Goal: Browse casually

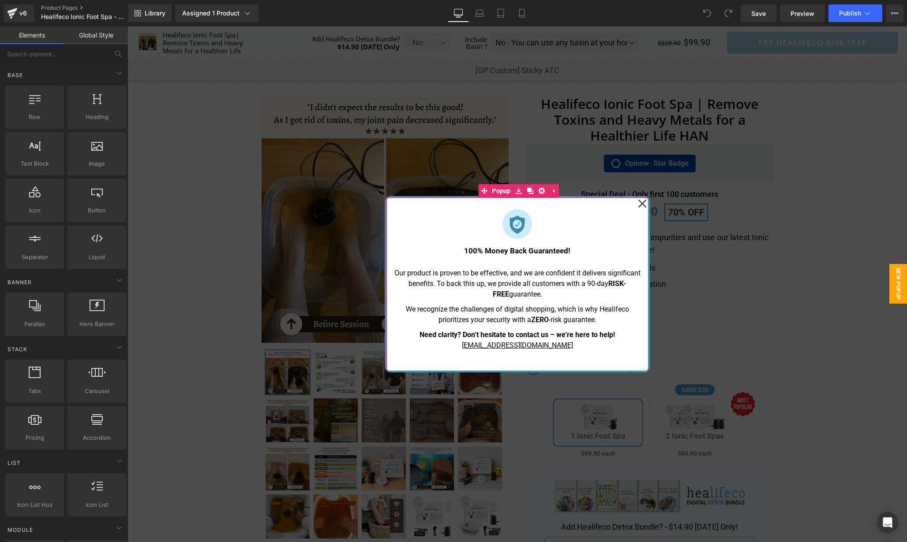
click at [641, 203] on icon at bounding box center [642, 204] width 8 height 8
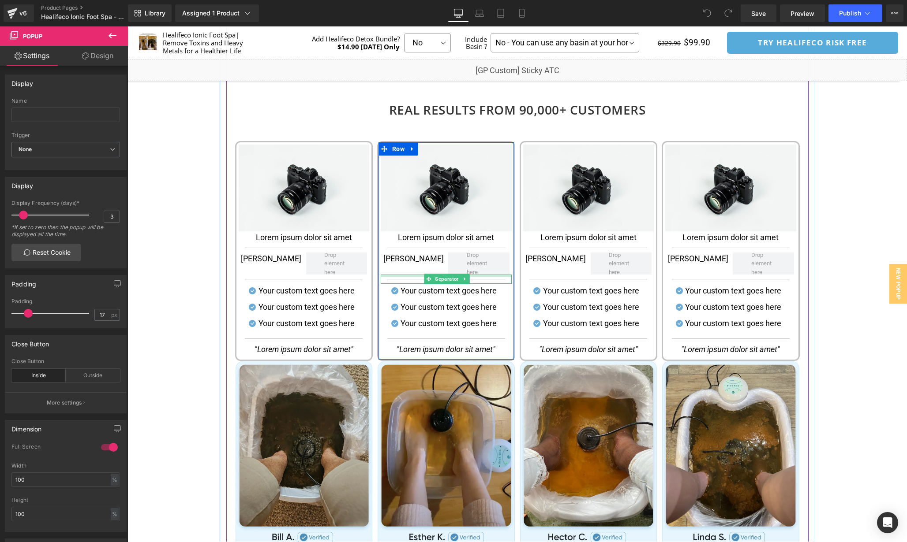
scroll to position [1152, 0]
